Goal: Task Accomplishment & Management: Manage account settings

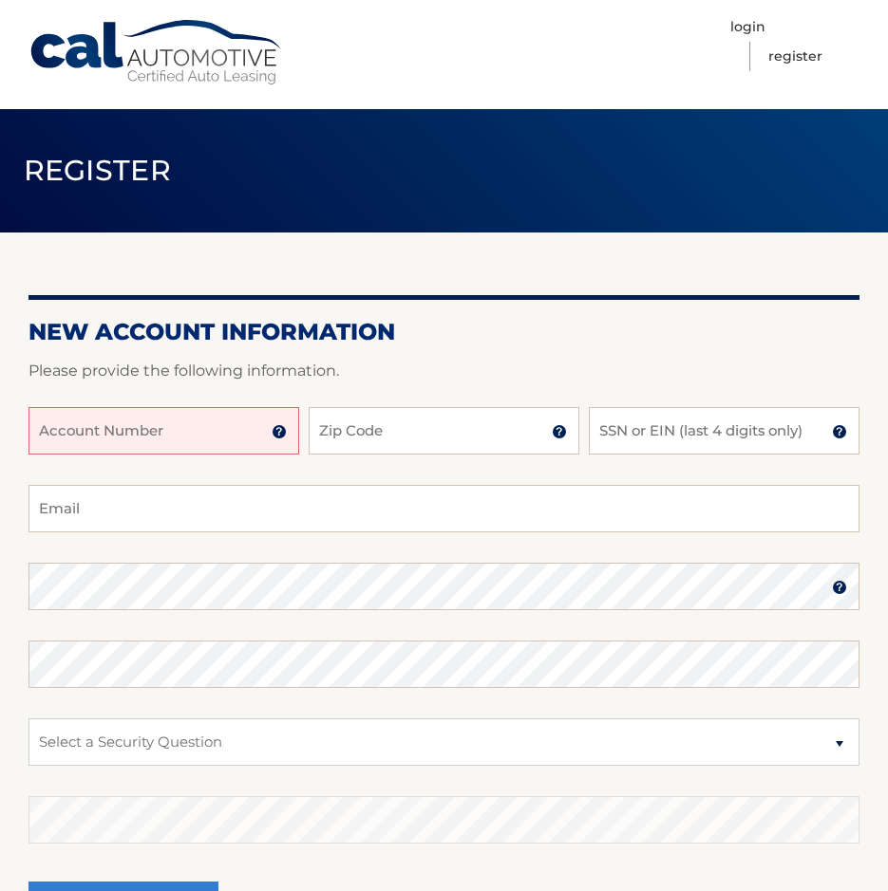
click at [159, 445] on input "Account Number" at bounding box center [163, 430] width 271 height 47
click at [158, 425] on input "Account Number" at bounding box center [163, 430] width 271 height 47
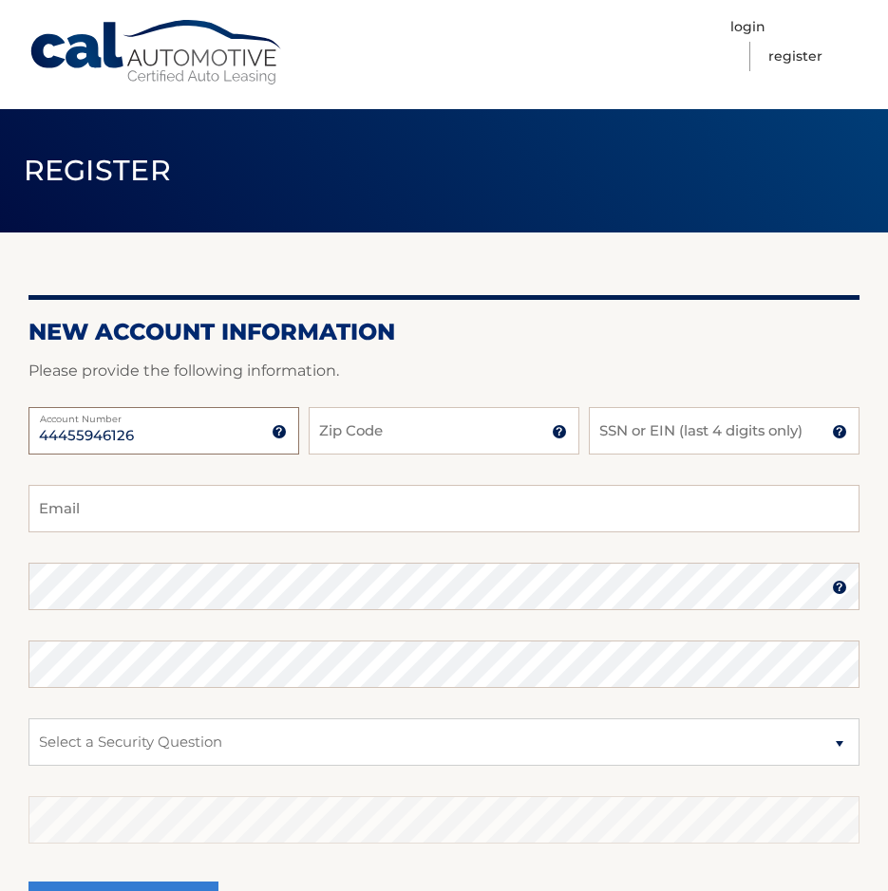
type input "44455946126"
click at [379, 439] on input "Zip Code" at bounding box center [444, 430] width 271 height 47
type input "10302"
click at [700, 437] on input "SSN or EIN (last 4 digits only)" at bounding box center [724, 430] width 271 height 47
type input "9652"
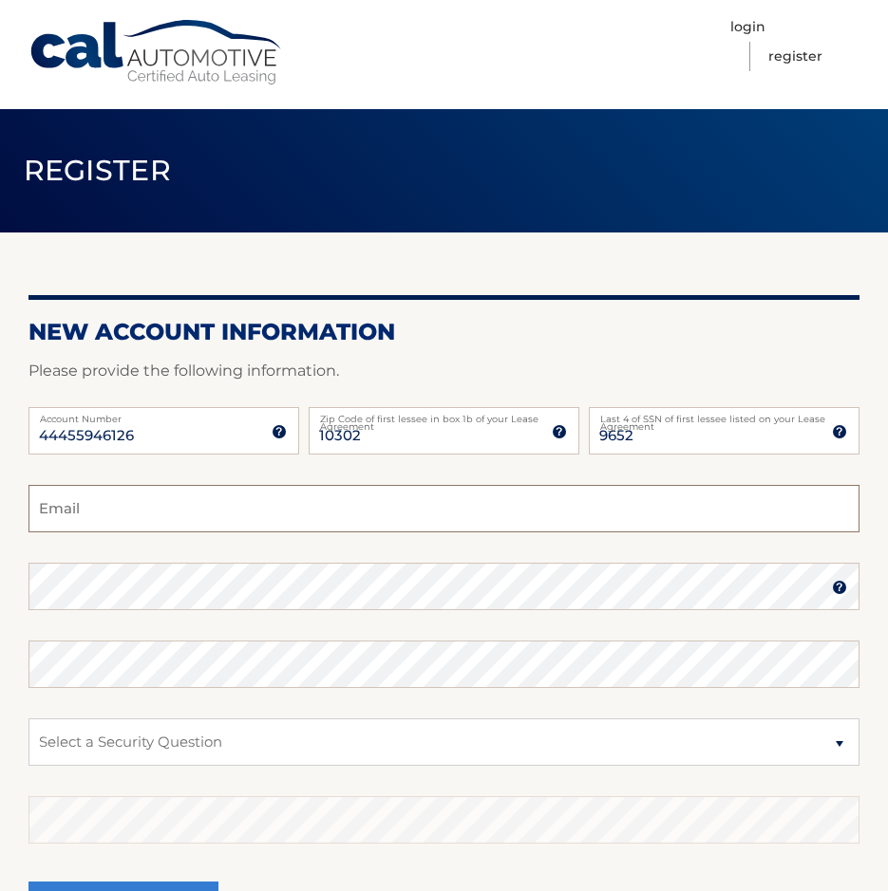
click at [608, 499] on input "Email" at bounding box center [443, 508] width 831 height 47
type input "markplymoss@gmail.com"
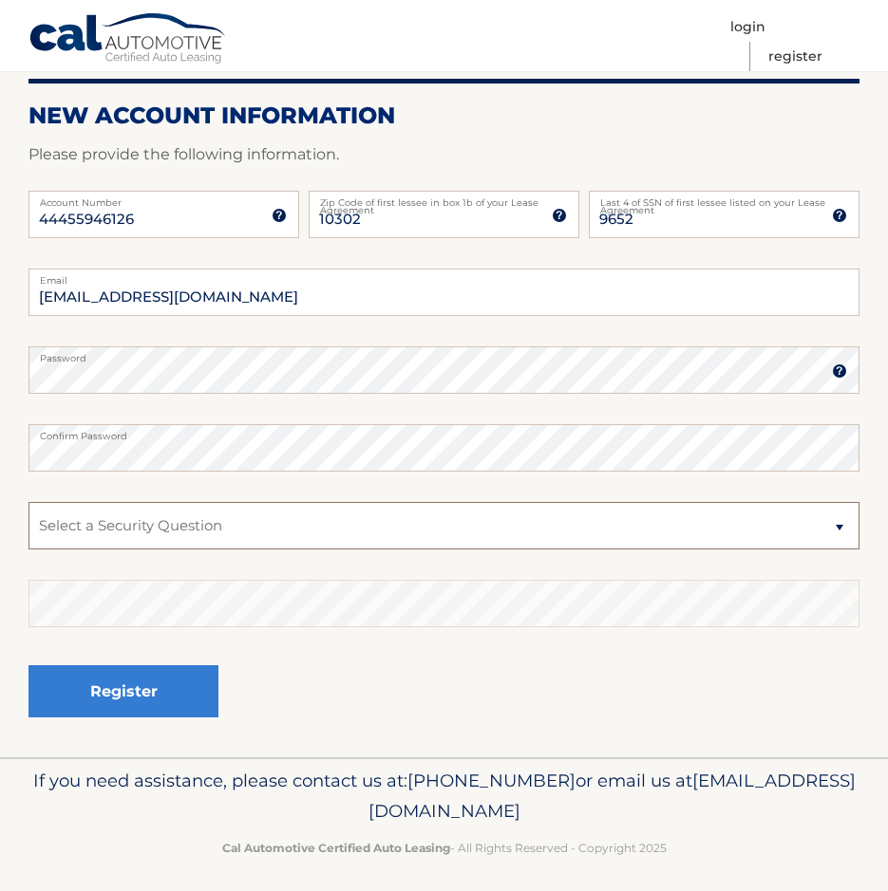
scroll to position [227, 0]
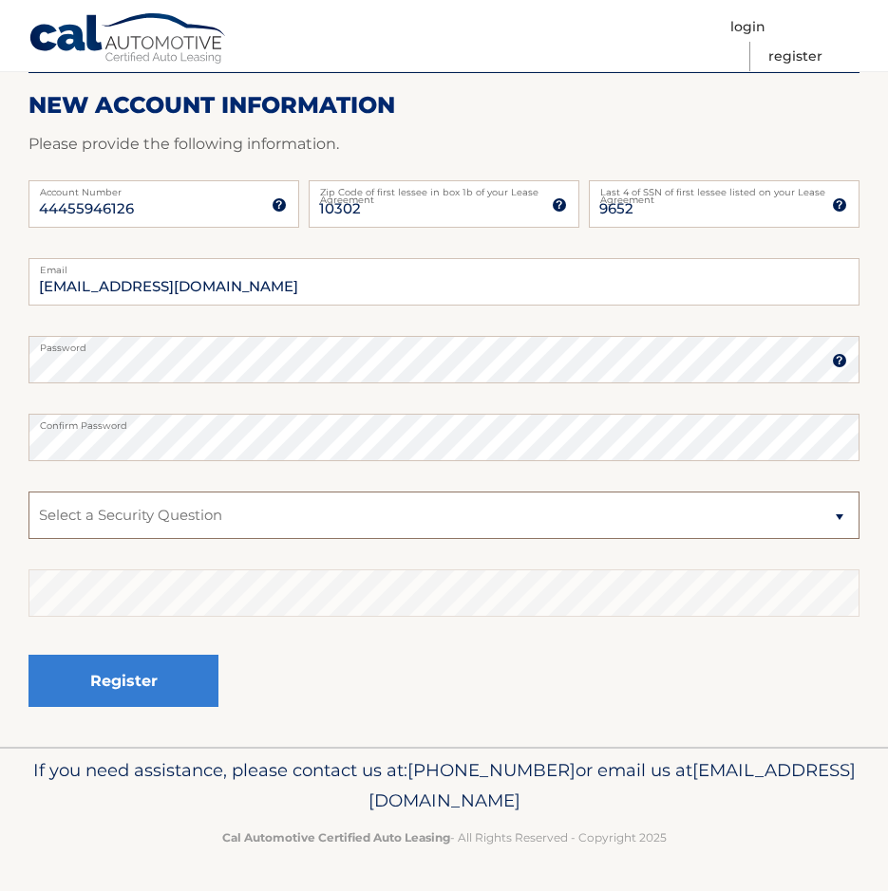
click at [713, 507] on select "Select a Security Question What was the name of your elementary school? What is…" at bounding box center [443, 515] width 831 height 47
click at [466, 525] on select "Select a Security Question What was the name of your elementary school? What is…" at bounding box center [443, 515] width 831 height 47
select select "1"
click at [28, 492] on select "Select a Security Question What was the name of your elementary school? What is…" at bounding box center [443, 515] width 831 height 47
click at [235, 562] on fieldset "markplymoss@gmail.com Email Password Password should be a minimum of 6 characte…" at bounding box center [443, 502] width 831 height 489
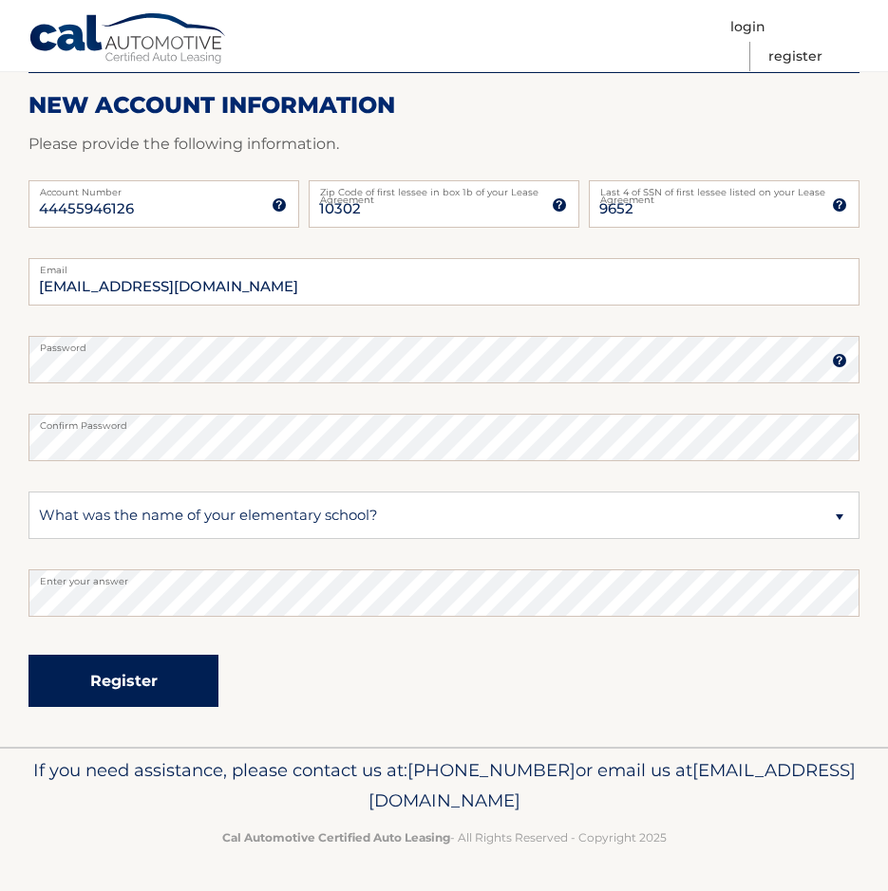
click at [167, 687] on button "Register" at bounding box center [123, 681] width 190 height 52
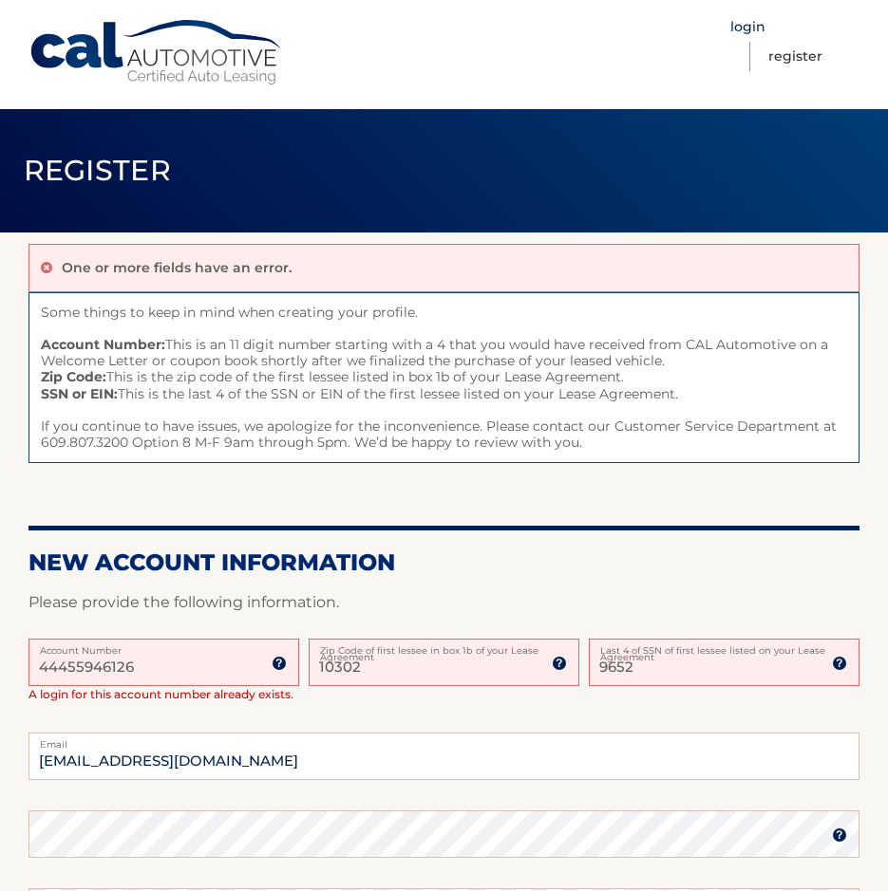
click at [736, 23] on link "Login" at bounding box center [747, 26] width 35 height 29
click at [743, 24] on link "Login" at bounding box center [747, 26] width 35 height 29
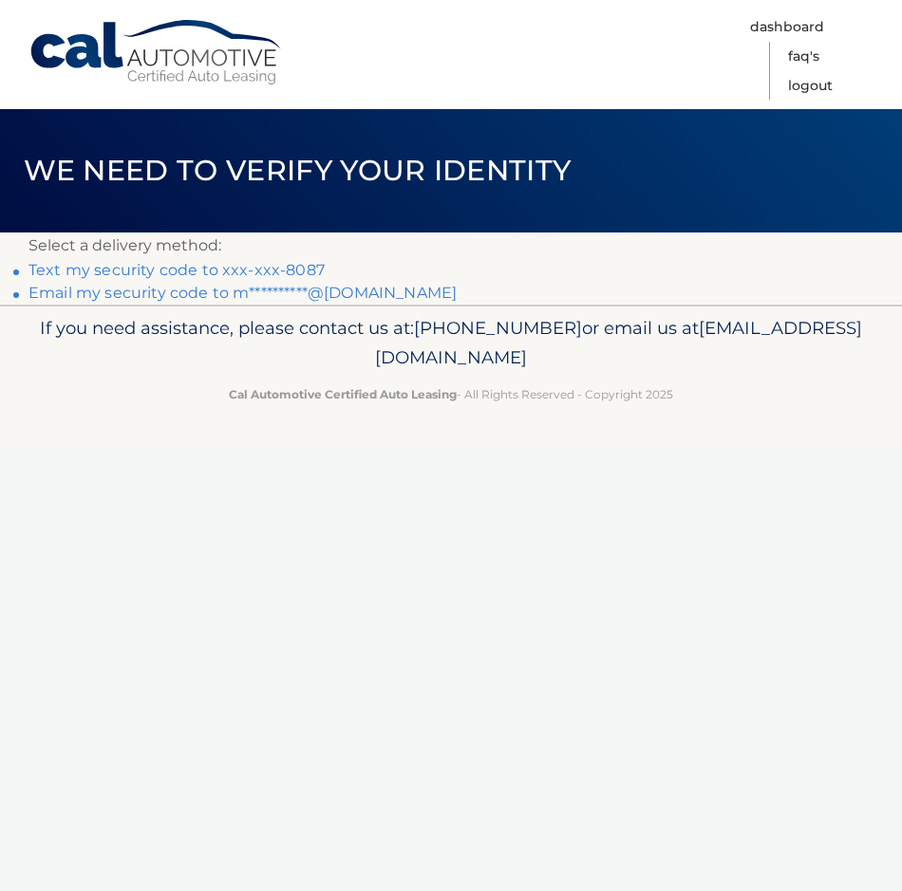
click at [276, 266] on link "Text my security code to xxx-xxx-8087" at bounding box center [176, 270] width 296 height 18
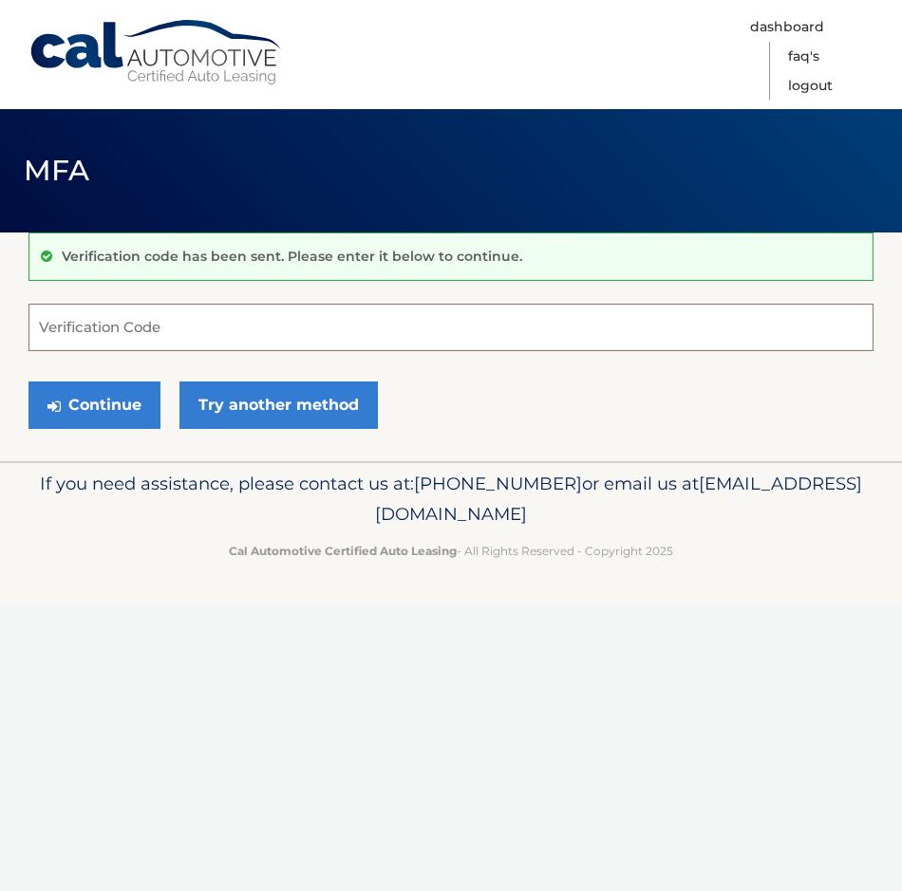
click at [272, 312] on input "Verification Code" at bounding box center [450, 327] width 845 height 47
type input "121429"
click at [114, 403] on button "Continue" at bounding box center [94, 405] width 132 height 47
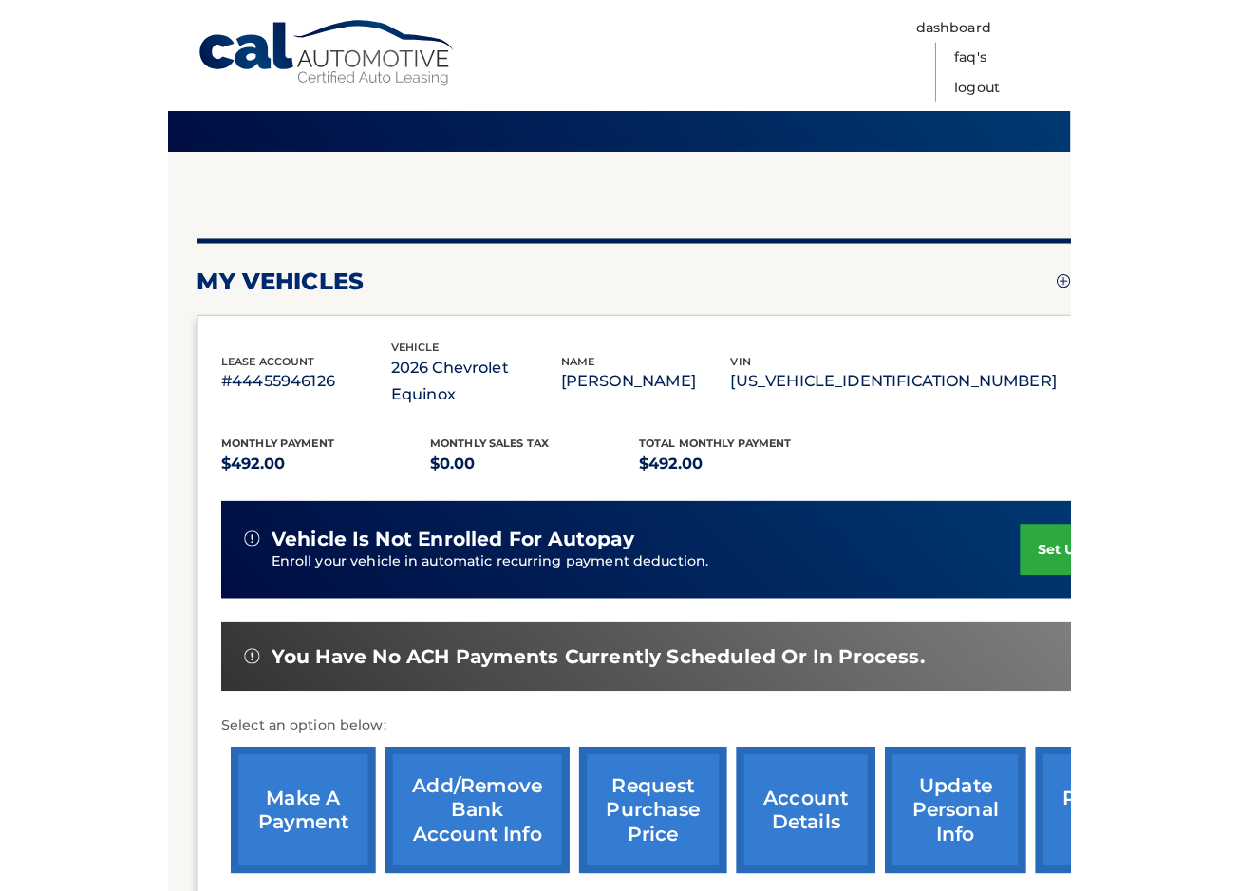
scroll to position [159, 0]
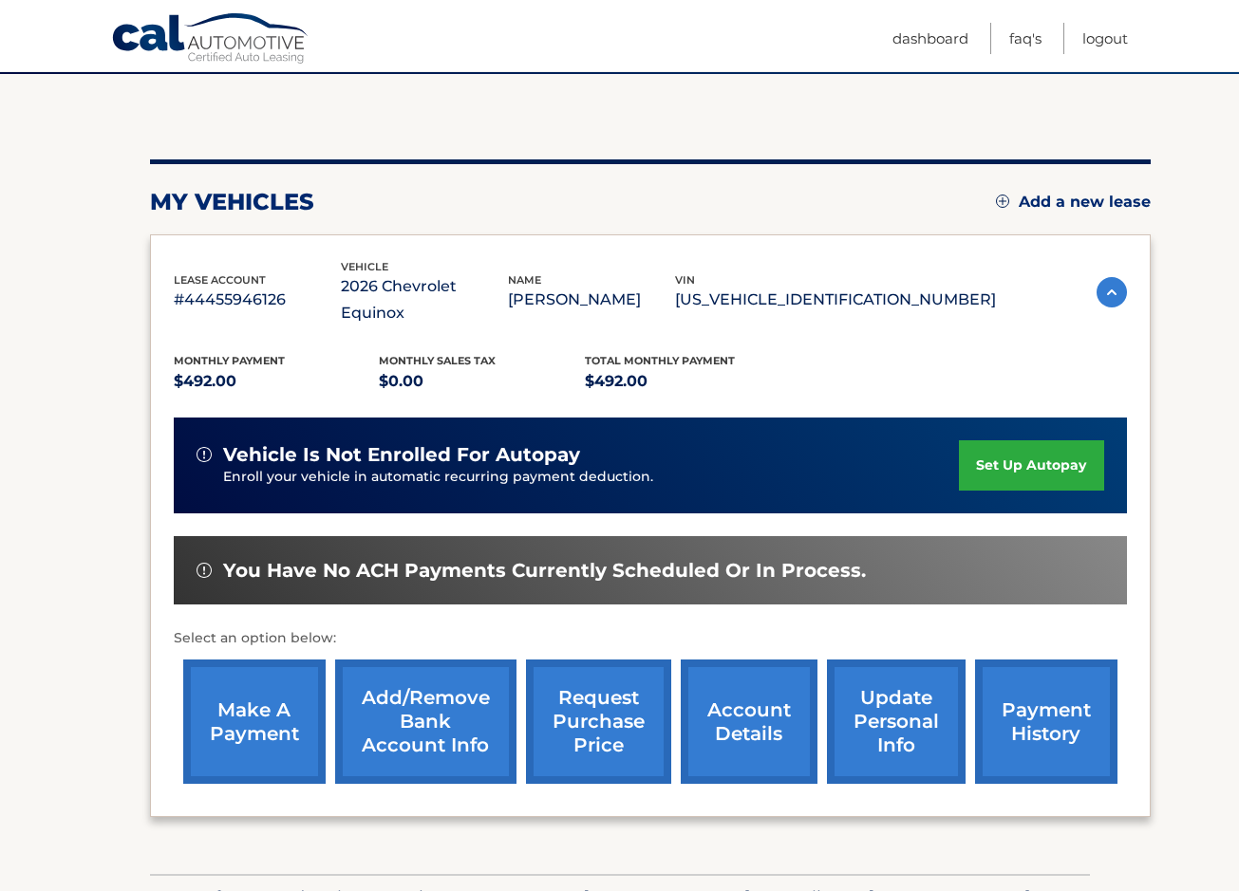
click at [901, 441] on link "set up autopay" at bounding box center [1031, 465] width 144 height 50
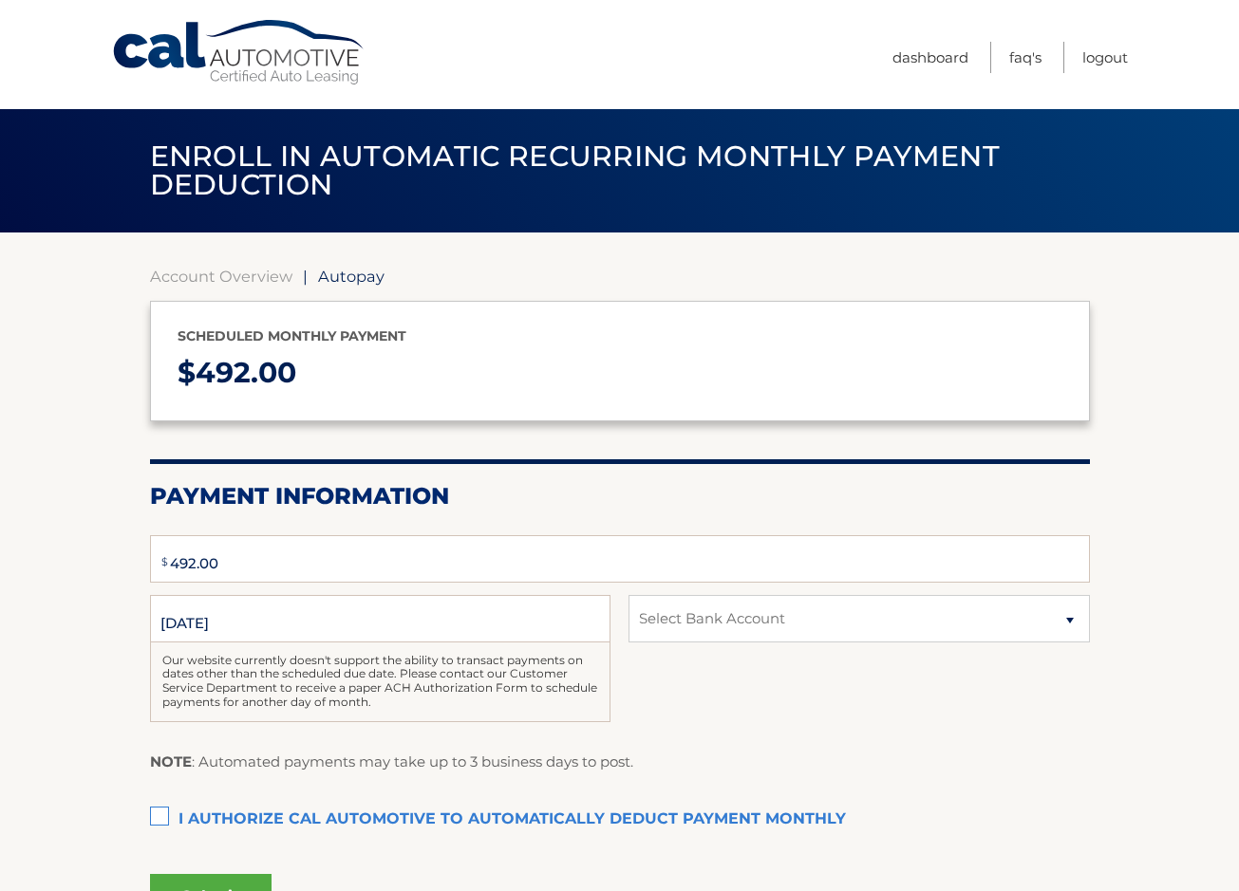
type input "492"
select select "N2I3M2E5ZjEtYzdkYy00ZTk4LWJkMjYtNTJjMDM3YjJiMmFj"
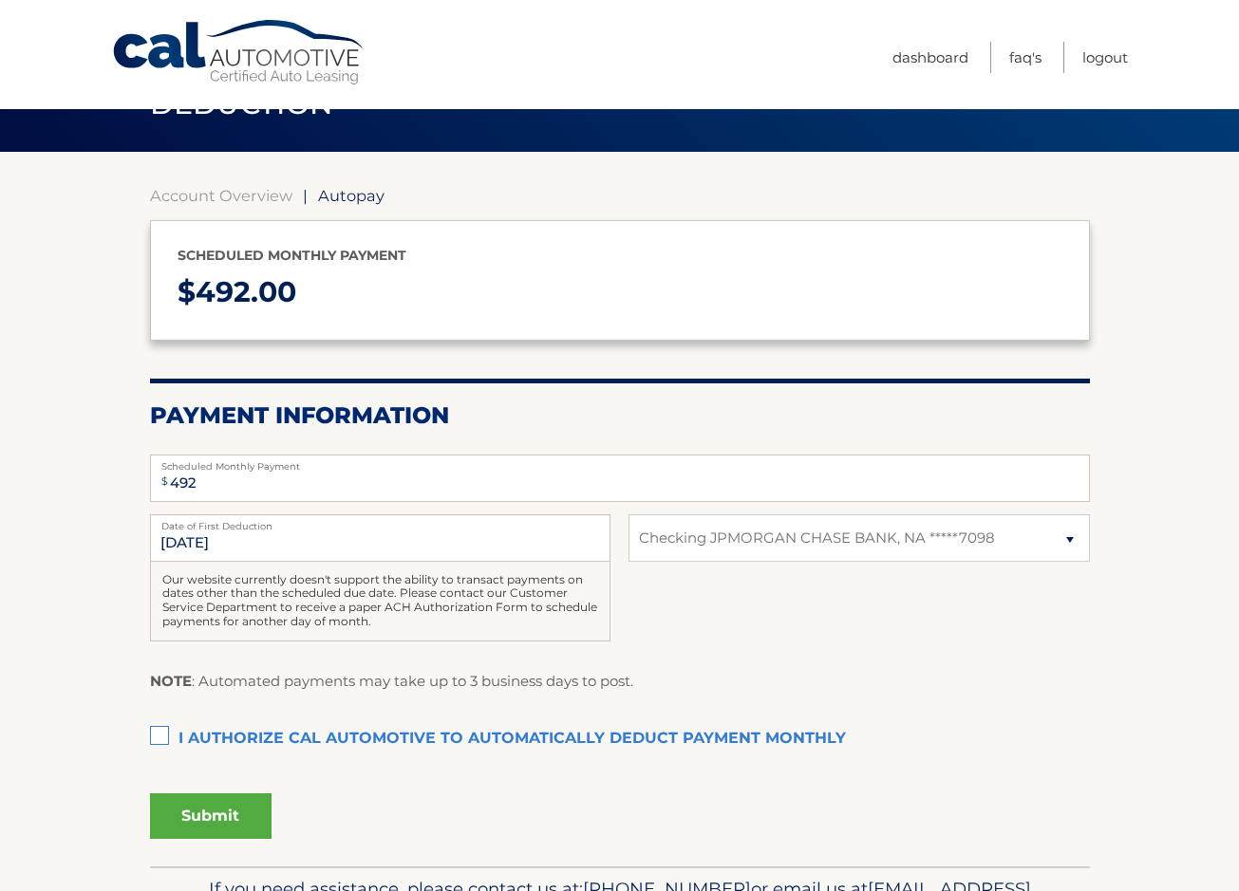
scroll to position [159, 0]
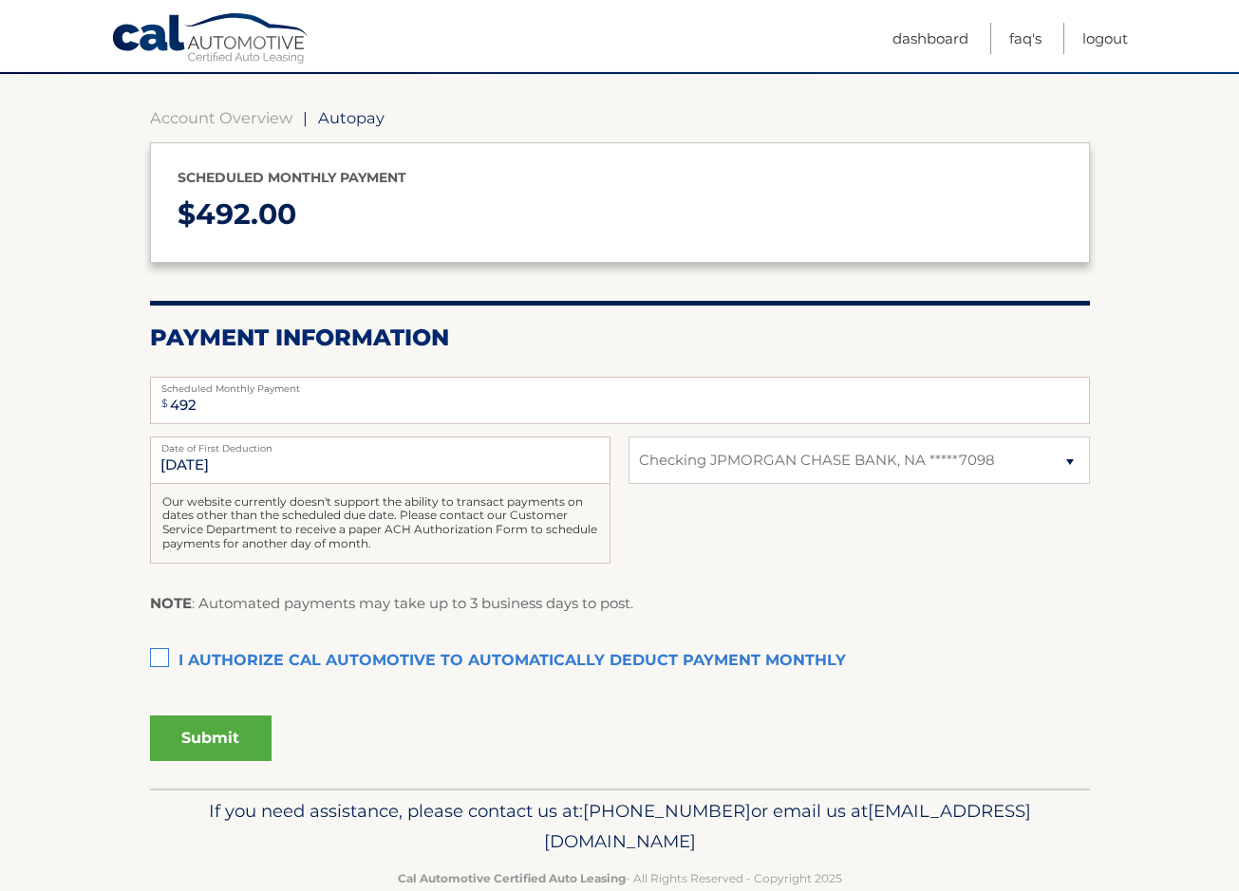
click at [232, 657] on label "I authorize cal automotive to automatically deduct payment monthly This checkbo…" at bounding box center [620, 662] width 940 height 38
click at [0, 0] on input "I authorize cal automotive to automatically deduct payment monthly This checkbo…" at bounding box center [0, 0] width 0 height 0
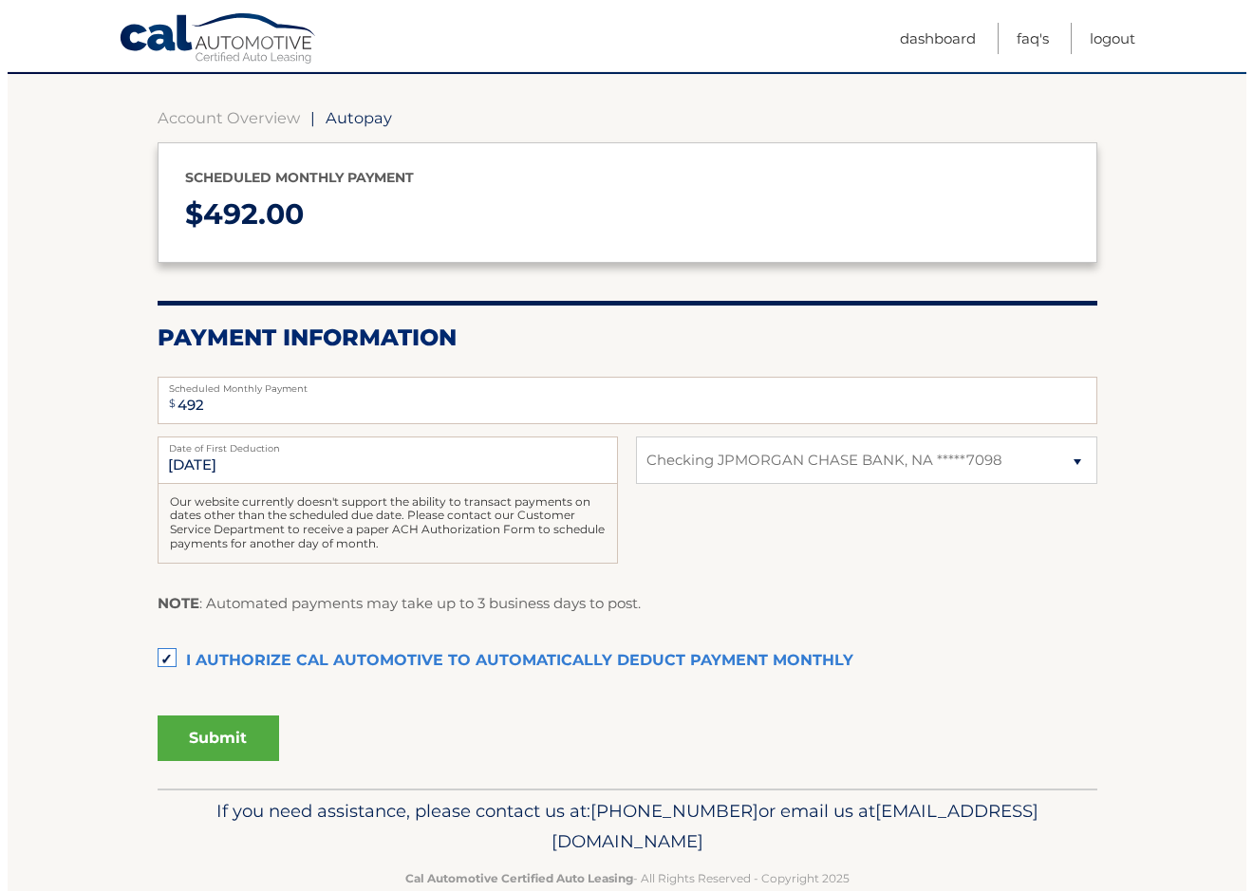
scroll to position [199, 0]
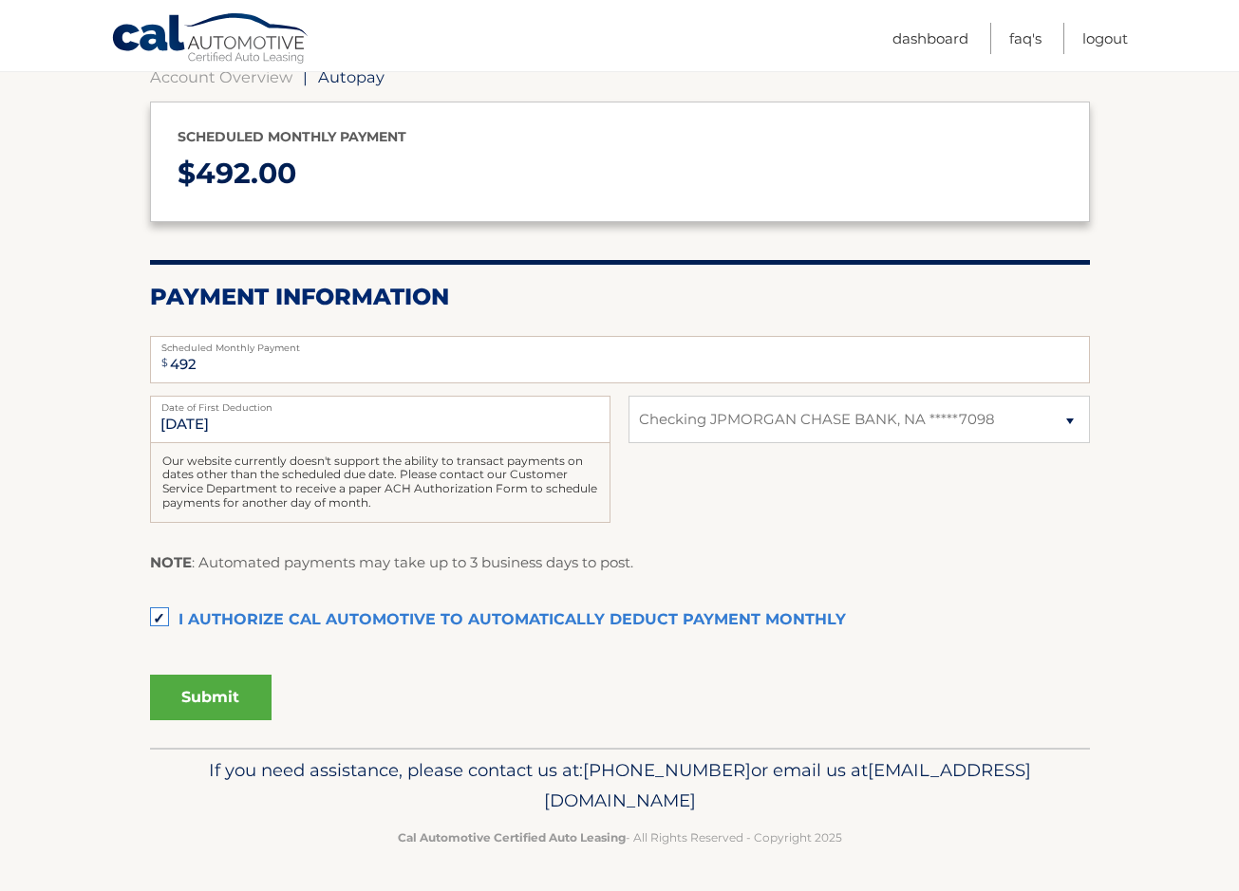
click at [210, 712] on button "Submit" at bounding box center [211, 698] width 122 height 46
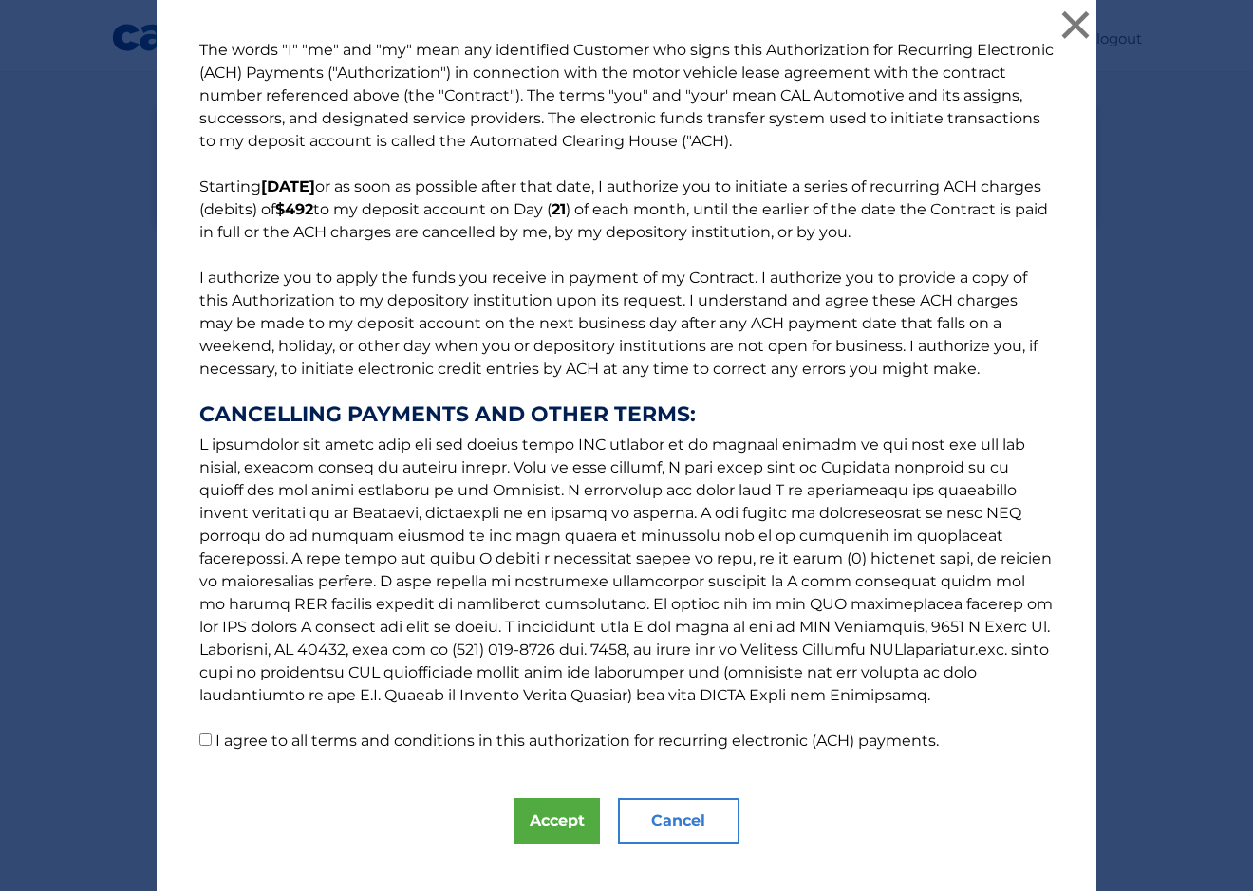
click at [338, 741] on label "I agree to all terms and conditions in this authorization for recurring electro…" at bounding box center [576, 741] width 723 height 18
click at [212, 741] on input "I agree to all terms and conditions in this authorization for recurring electro…" at bounding box center [205, 740] width 12 height 12
checkbox input "true"
click at [601, 815] on div "The words "I" "me" and "my" mean any identified Customer who signs this Authori…" at bounding box center [627, 460] width 940 height 920
click at [556, 823] on button "Accept" at bounding box center [557, 821] width 85 height 46
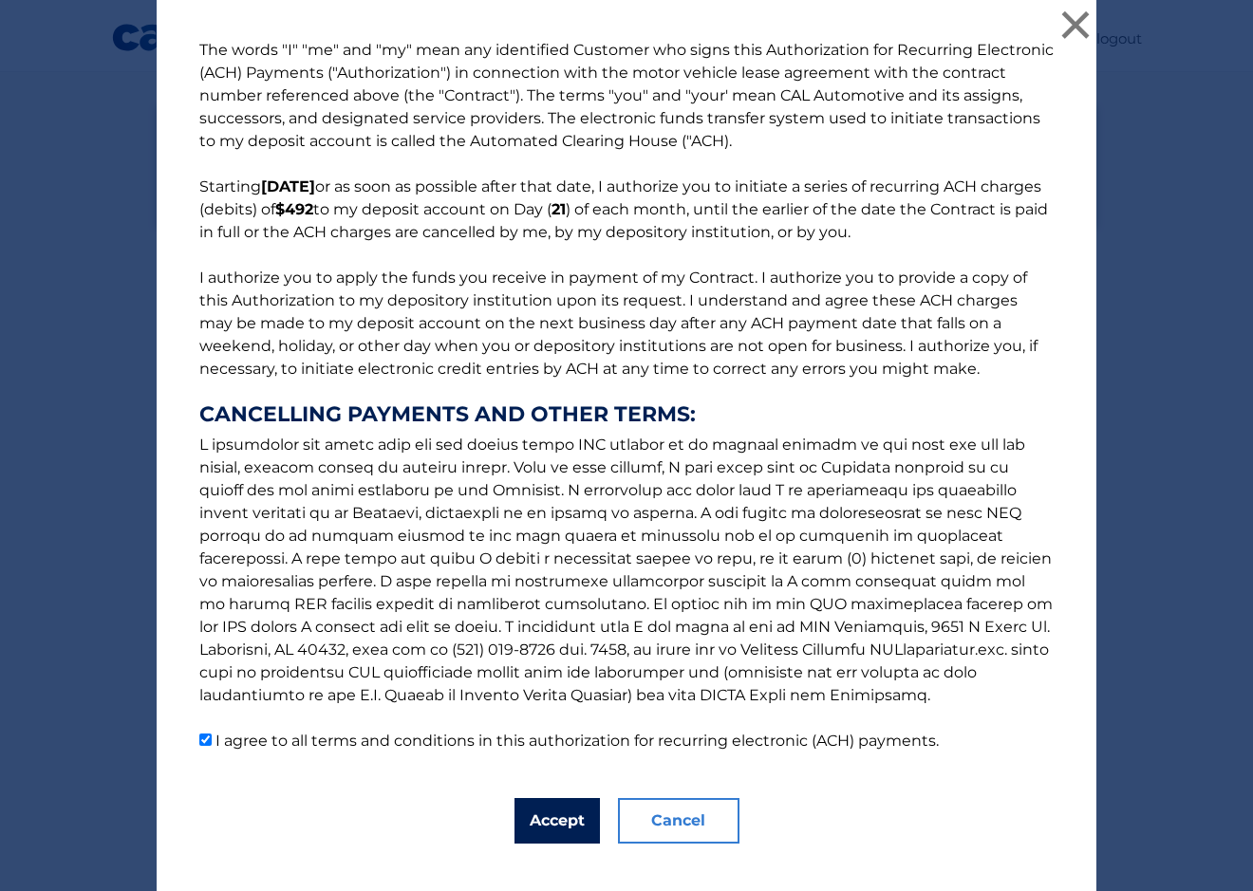
scroll to position [146, 0]
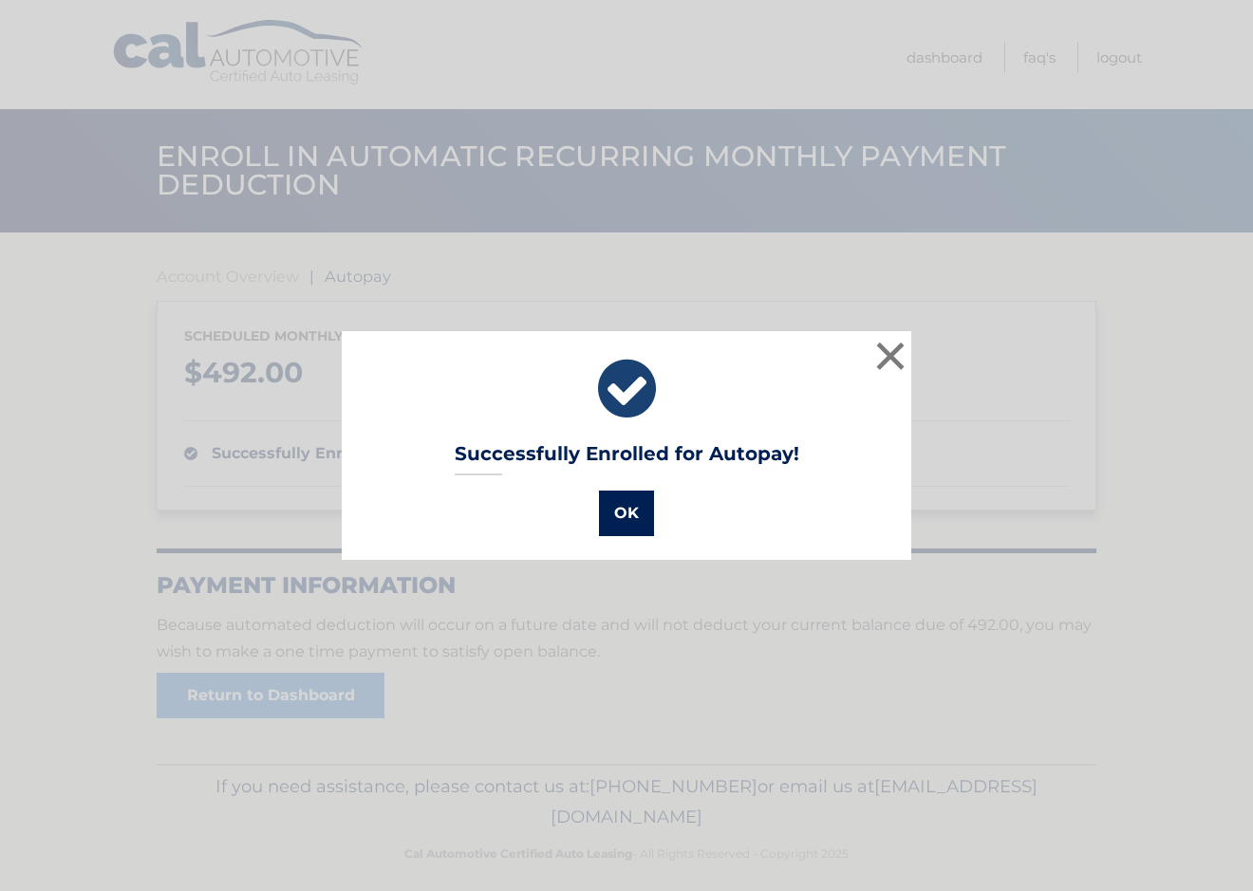
click at [633, 515] on button "OK" at bounding box center [626, 514] width 55 height 46
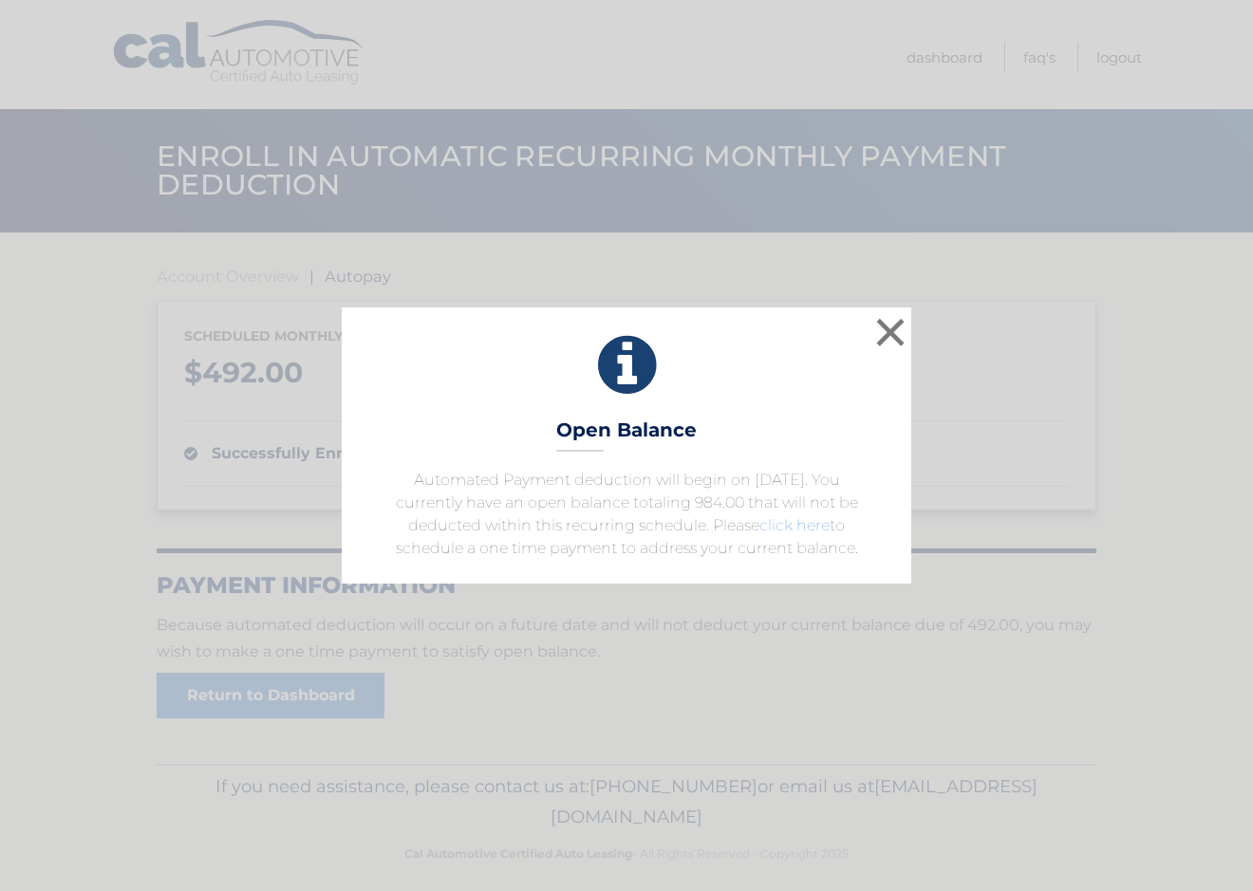
click at [804, 526] on link "click here" at bounding box center [794, 525] width 70 height 18
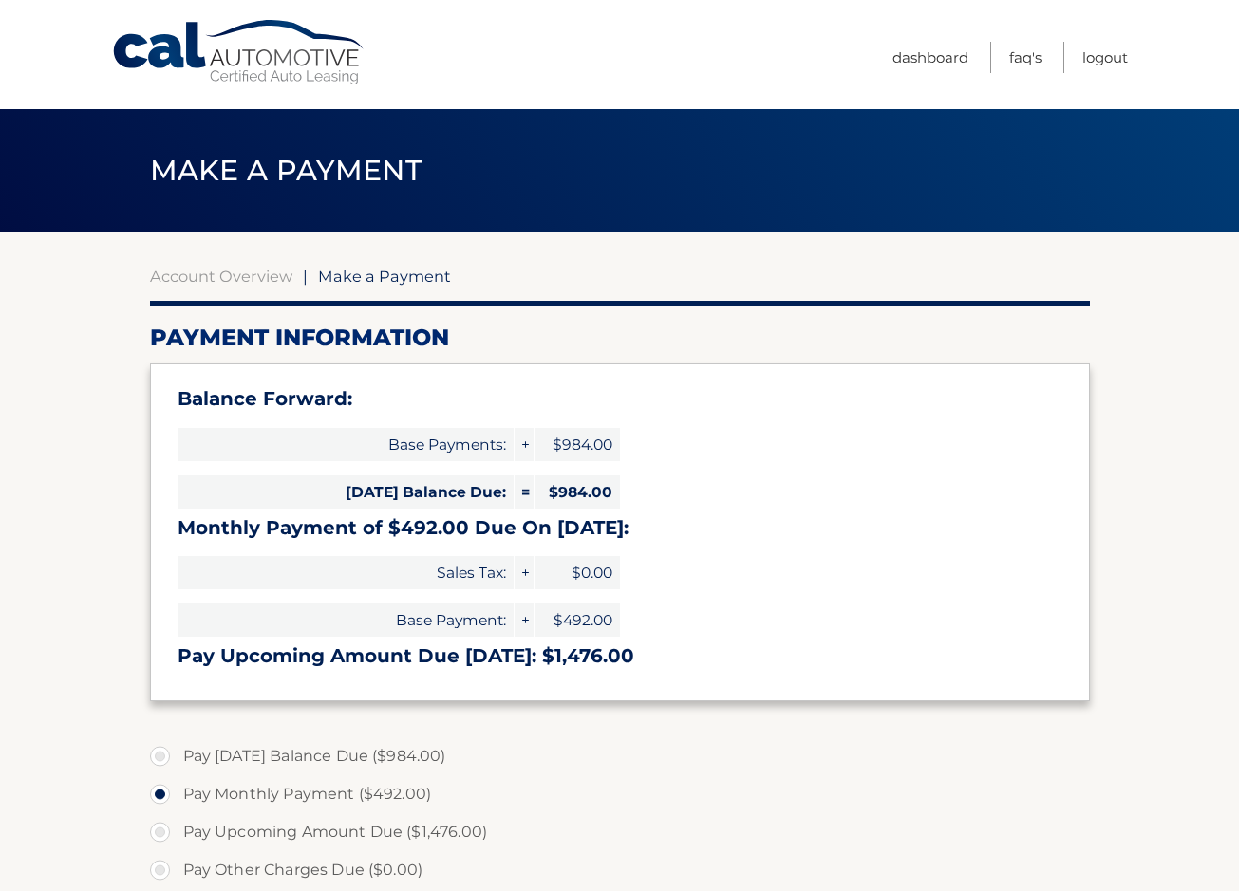
select select "N2I3M2E5ZjEtYzdkYy00ZTk4LWJkMjYtNTJjMDM3YjJiMmFj"
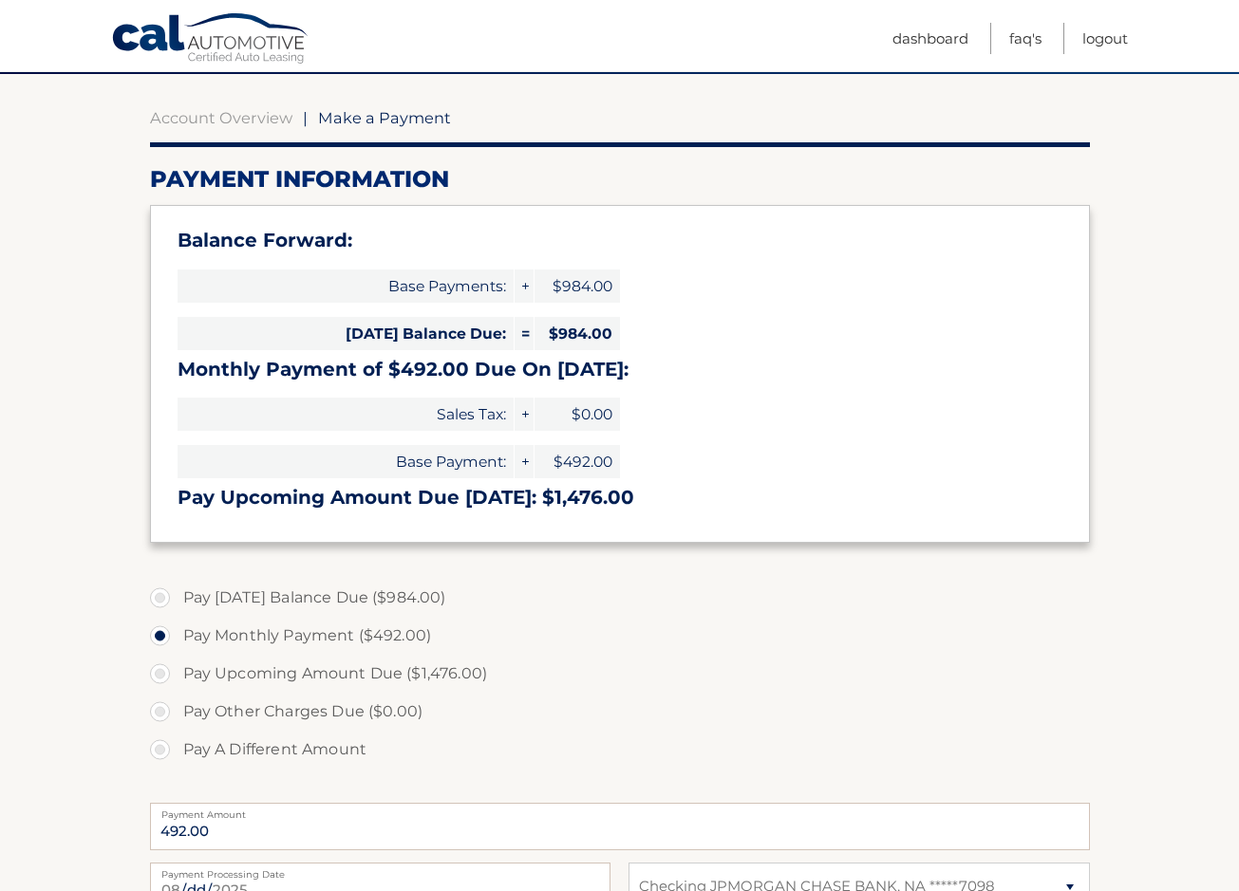
scroll to position [316, 0]
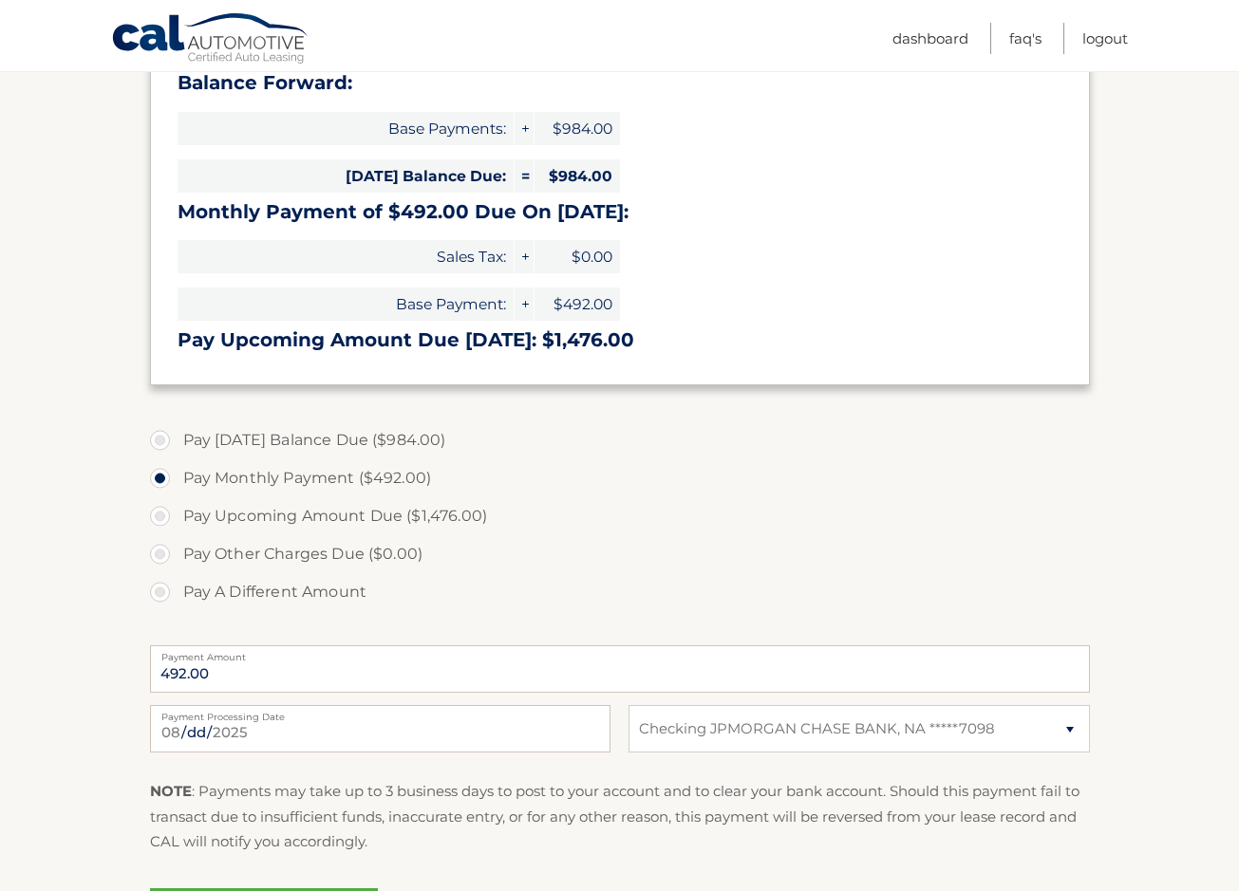
click at [232, 443] on label "Pay Today's Balance Due ($984.00)" at bounding box center [620, 440] width 940 height 38
click at [177, 443] on input "Pay Today's Balance Due ($984.00)" at bounding box center [167, 436] width 19 height 30
radio input "true"
type input "984.00"
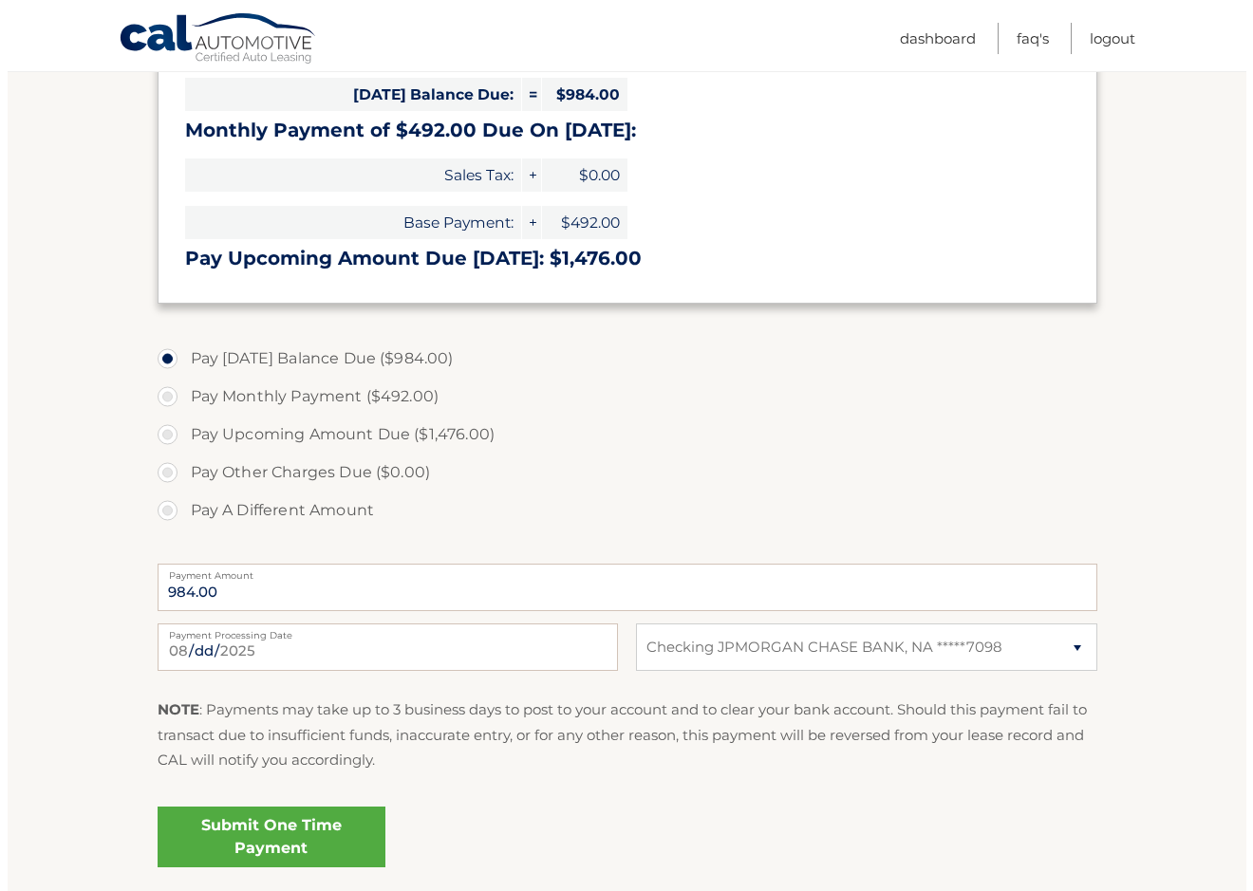
scroll to position [475, 0]
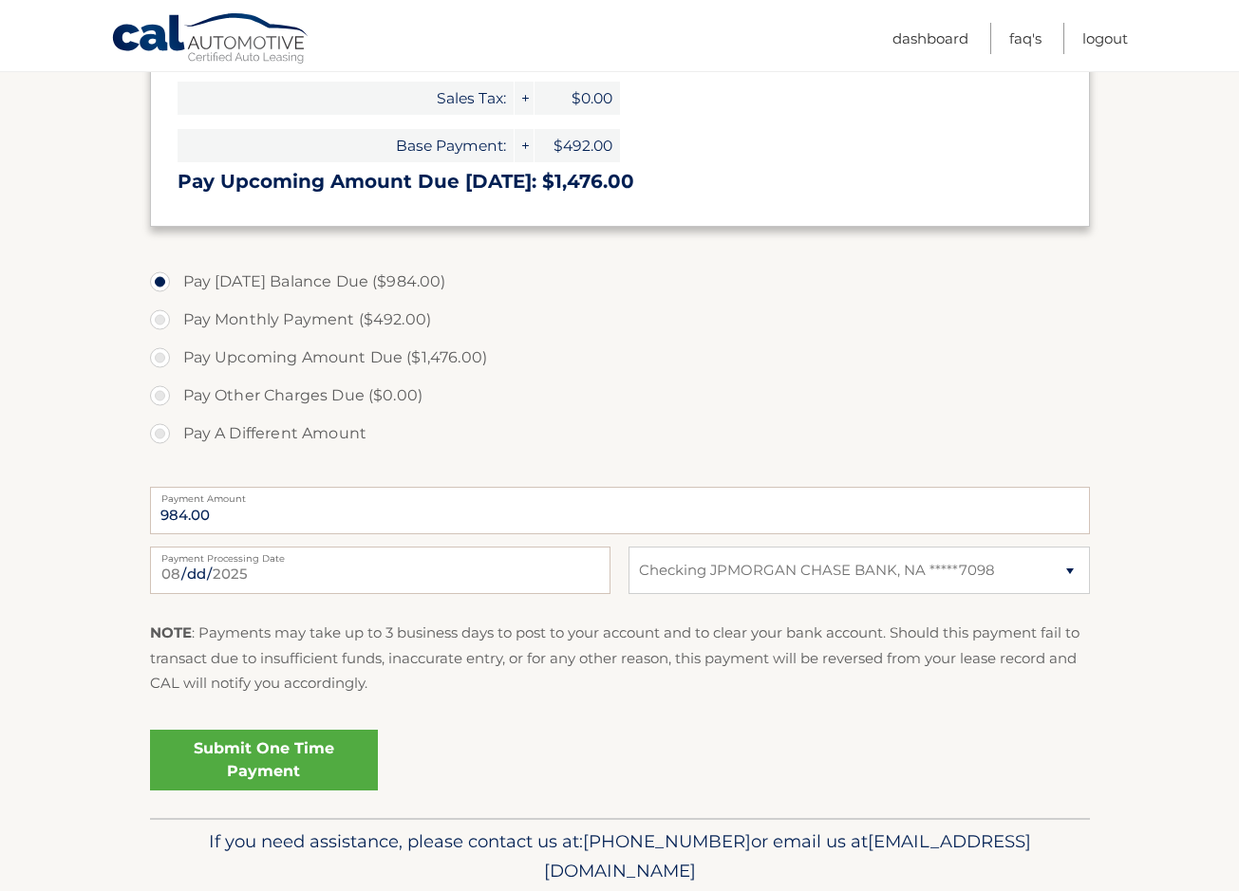
click at [276, 758] on link "Submit One Time Payment" at bounding box center [264, 760] width 228 height 61
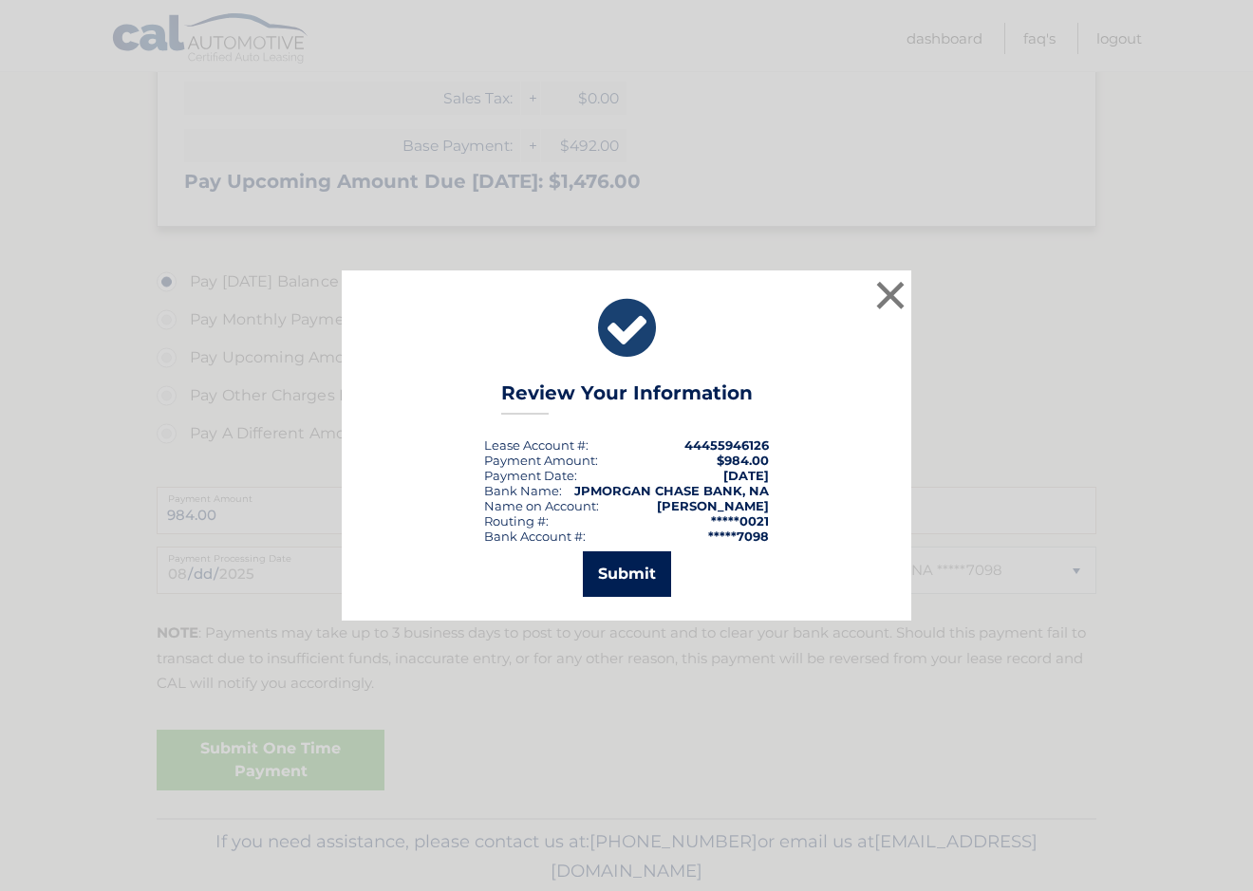
click at [638, 577] on button "Submit" at bounding box center [627, 575] width 88 height 46
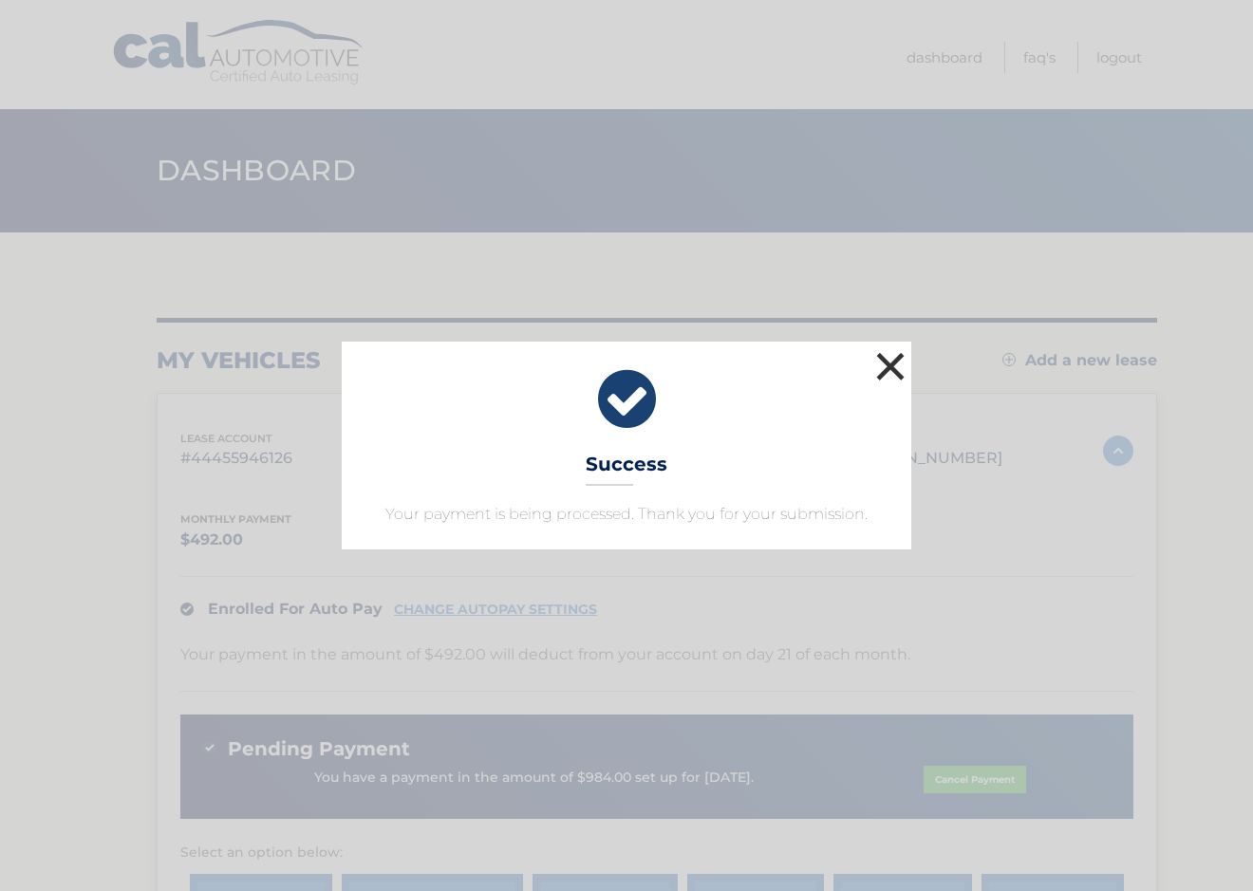
click at [884, 365] on button "×" at bounding box center [890, 366] width 38 height 38
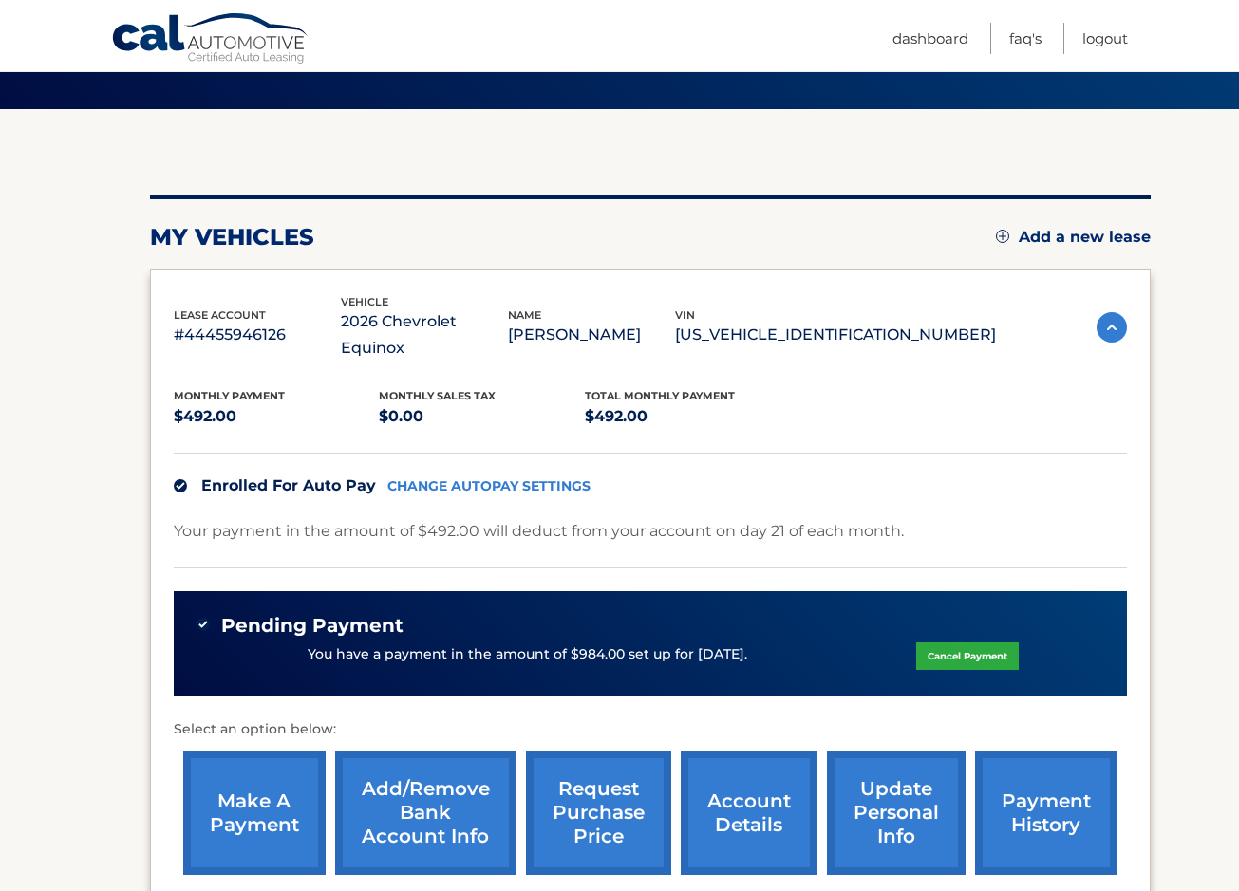
scroll to position [315, 0]
